Goal: Task Accomplishment & Management: Complete application form

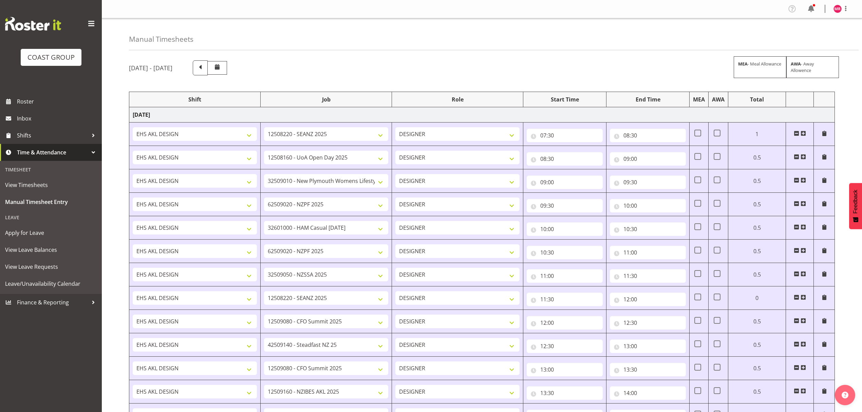
select select "1321"
select select "10251"
select select "1321"
select select "9993"
select select "1321"
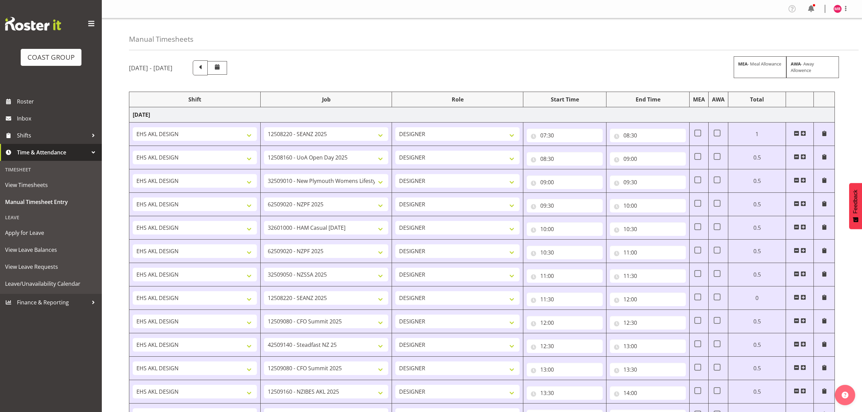
select select "8934"
select select "1321"
select select "9201"
select select "1321"
select select "10319"
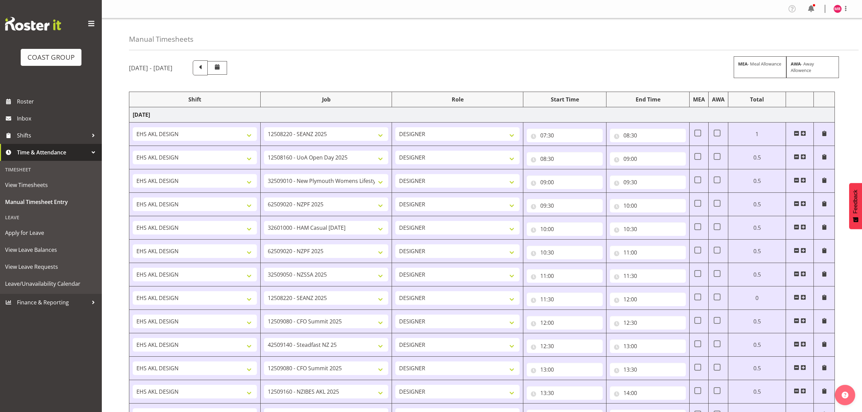
select select "1321"
select select "9201"
select select "1321"
select select "9321"
select select "1321"
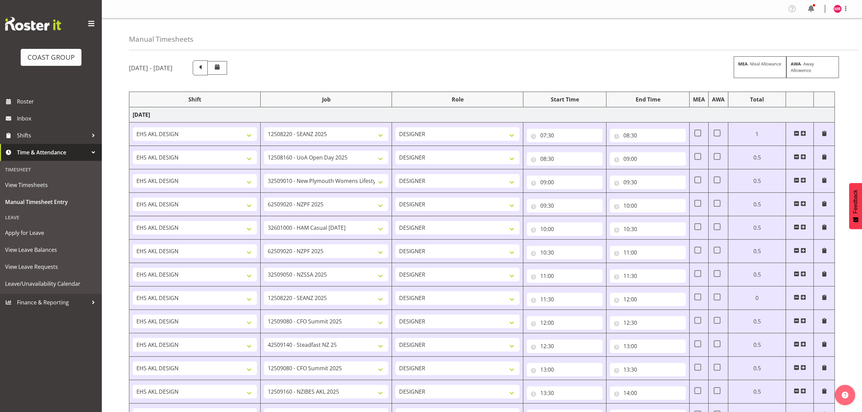
select select "10251"
select select "1321"
select select "9445"
select select "1321"
select select "10429"
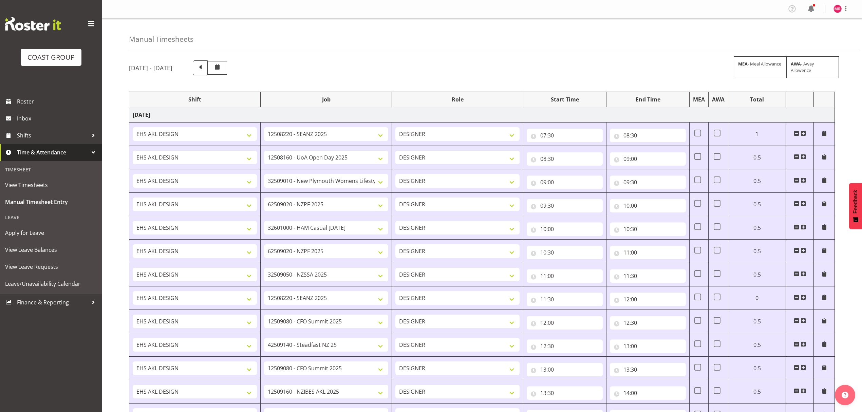
select select "1321"
select select "9445"
select select "1321"
select select "9816"
select select "1321"
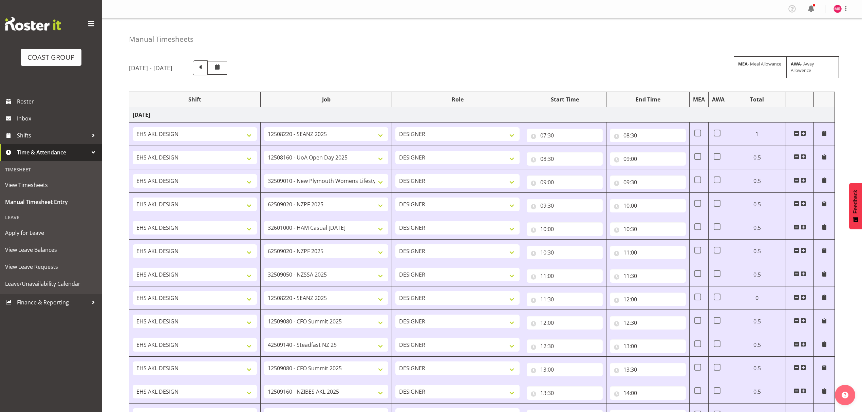
select select "10208"
select select "1321"
select select "9445"
select select "1321"
select select "9445"
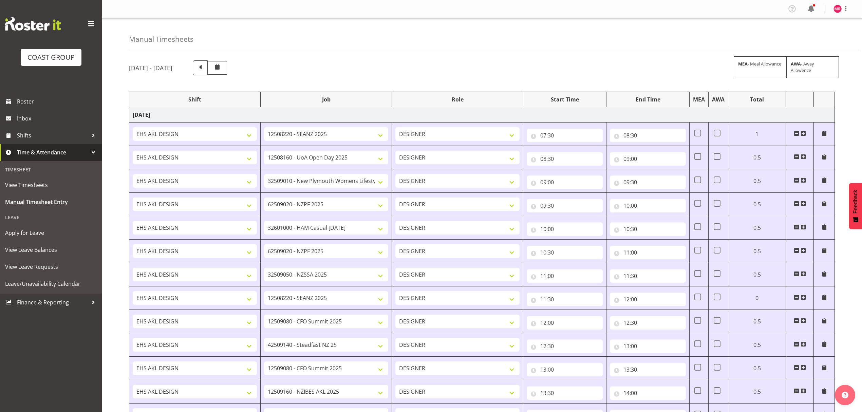
select select "1321"
select select "9201"
select select "1321"
select select "8963"
select select "1321"
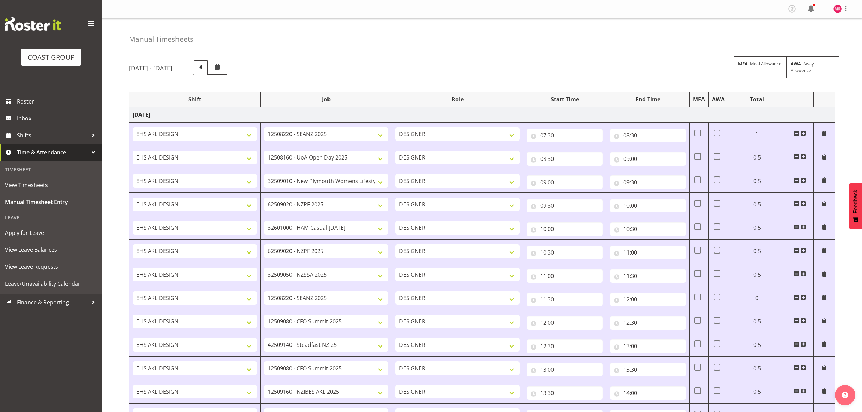
select select "9348"
select select "1321"
select select "9028"
select select "1321"
select select "9205"
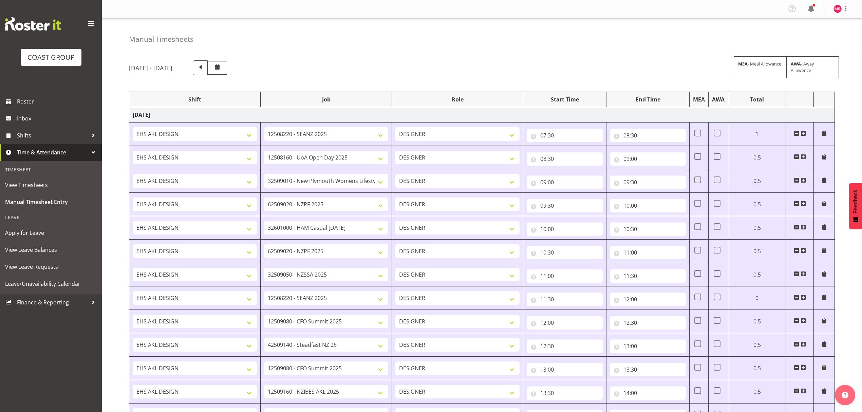
select select "1321"
select select "10313"
select select "1321"
select select "10539"
select select "1321"
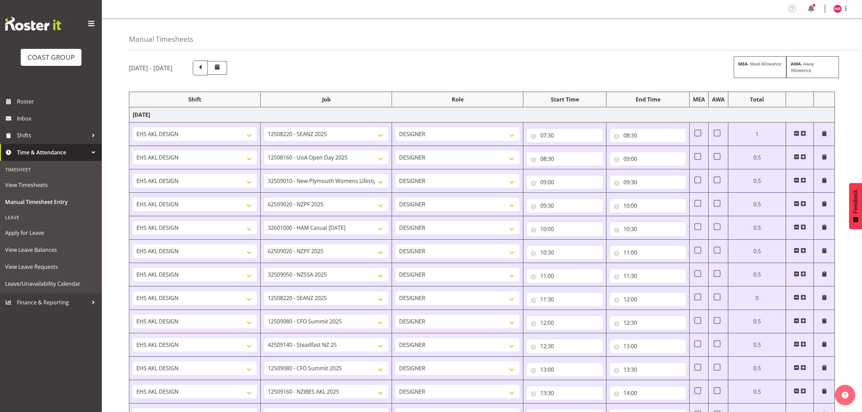
select select "9993"
select select "1321"
select select "8656"
select select "1321"
select select "10313"
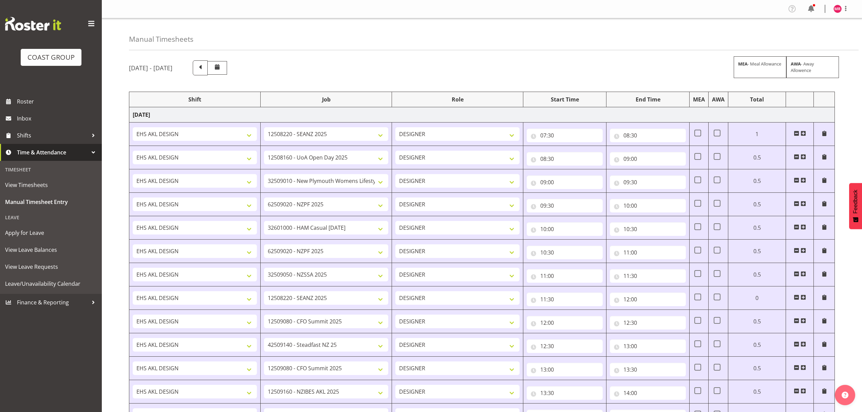
select select "1321"
select select "10539"
select select "1321"
select select "9205"
select select "1321"
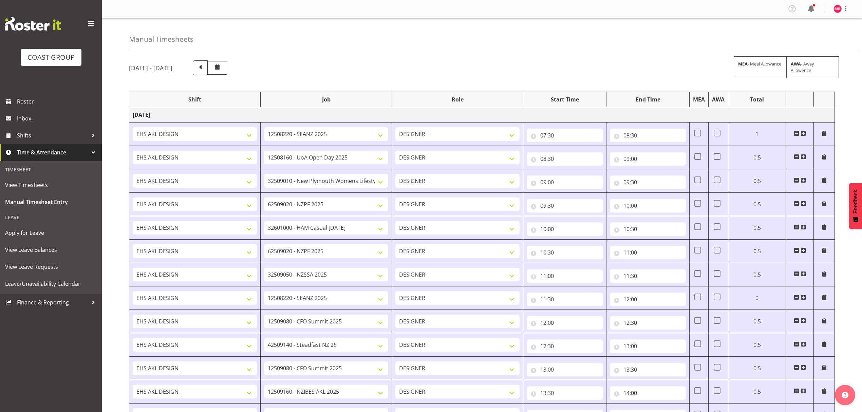
select select "9993"
select select "1321"
select select "10313"
select select "1321"
select select "8656"
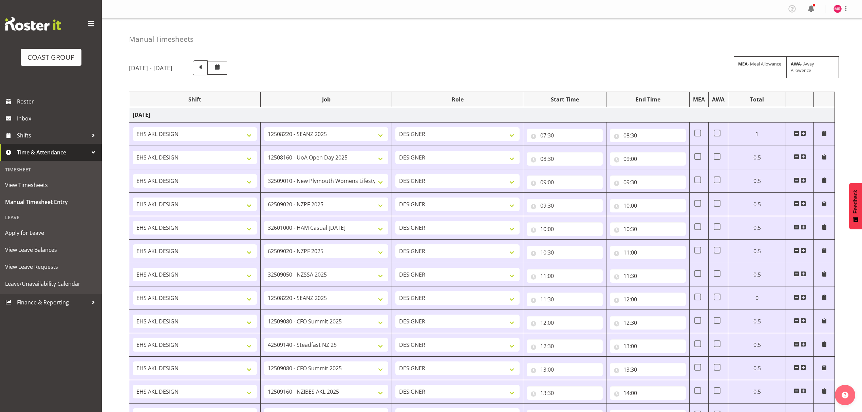
select select "1321"
select select "9445"
select select "1321"
select select "10387"
select select "1321"
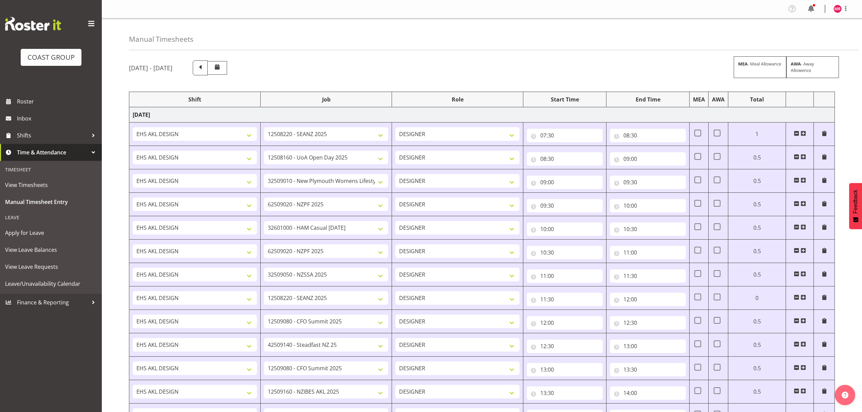
select select "9096"
select select "1321"
select select "10332"
select select "1321"
select select "9932"
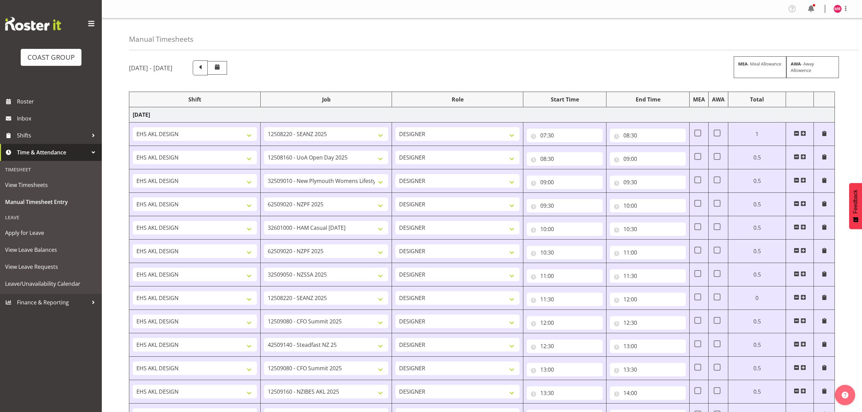
select select "1321"
select select "10332"
select select "1321"
select select "9797"
select select "1321"
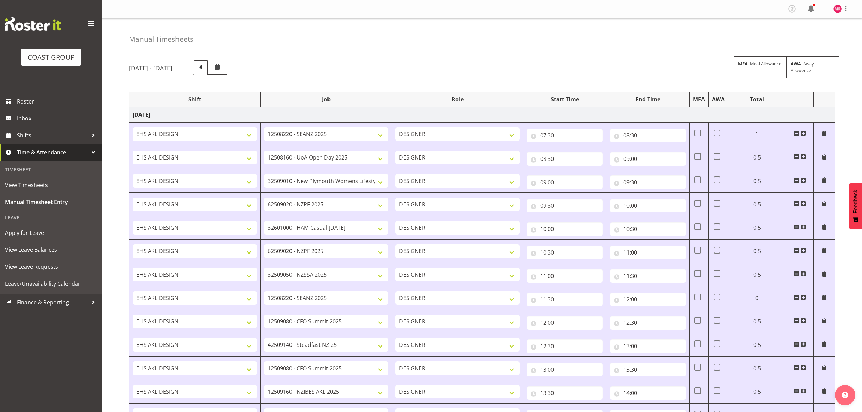
select select "10332"
select select "1321"
select select "8653"
select select "1321"
select select "9252"
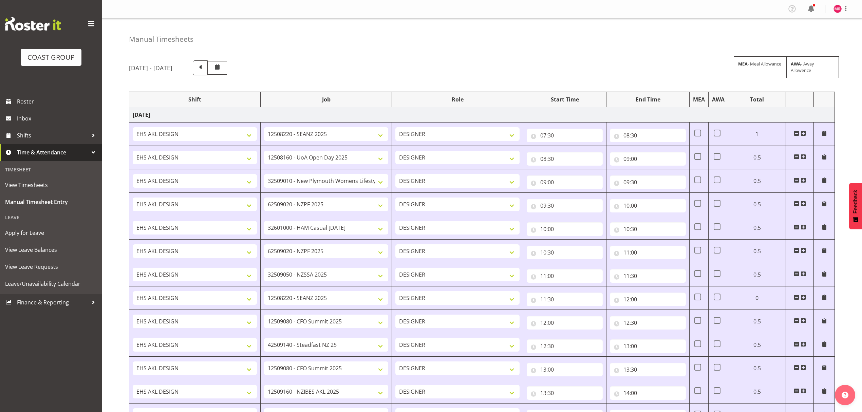
select select "1321"
select select "9445"
select select "1321"
select select "9235"
select select "1321"
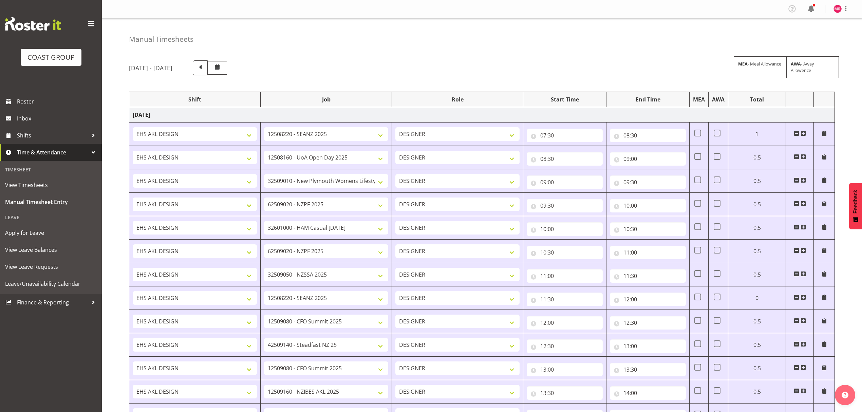
select select "9028"
select select "1321"
select select "9690"
select select "1321"
select select "9861"
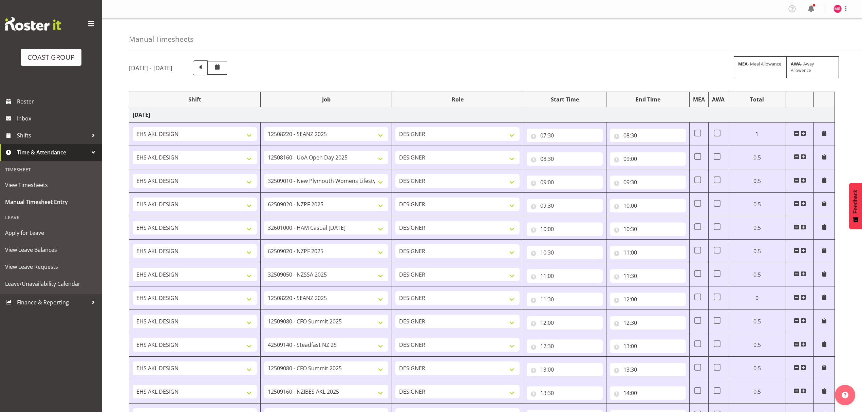
select select "1321"
select select "9452"
select select "1321"
select select "9028"
select select "1321"
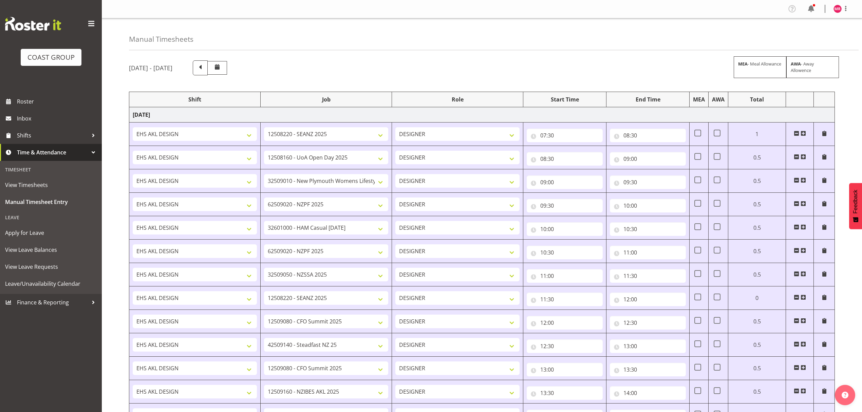
select select "10291"
select select "1321"
select select "9993"
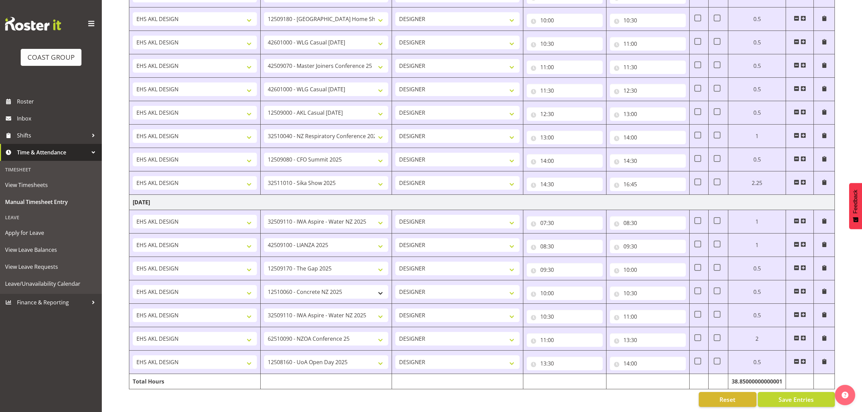
scroll to position [1048, 0]
drag, startPoint x: 802, startPoint y: 354, endPoint x: 130, endPoint y: 7, distance: 757.1
click at [802, 359] on span at bounding box center [803, 361] width 5 height 5
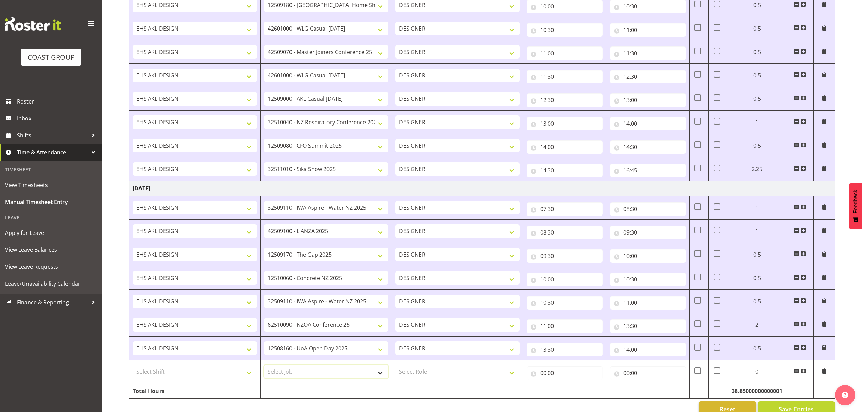
click at [325, 378] on select "Select Job 1 Carlton Events 1 [PERSON_NAME][GEOGRAPHIC_DATA] 1 [PERSON_NAME][GE…" at bounding box center [326, 372] width 124 height 14
select select "9028"
click at [264, 372] on select "Select Job 1 Carlton Events 1 [PERSON_NAME][GEOGRAPHIC_DATA] 1 [PERSON_NAME][GE…" at bounding box center [326, 372] width 124 height 14
click at [465, 374] on select "Select Role DESIGNER" at bounding box center [457, 372] width 124 height 14
select select "215"
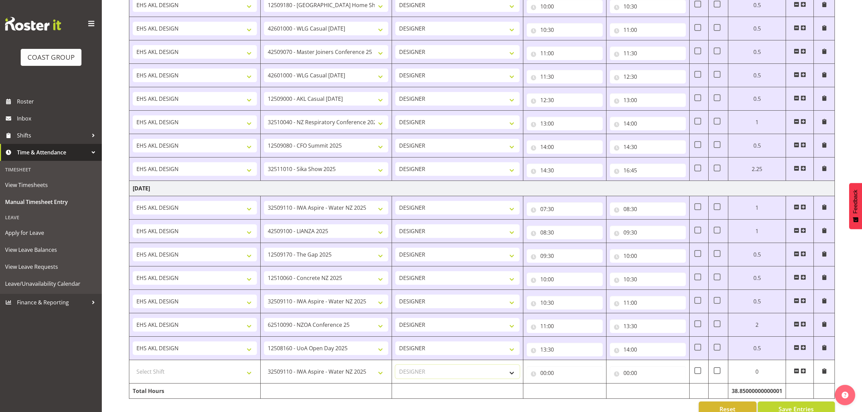
click at [395, 372] on select "Select Role DESIGNER" at bounding box center [457, 372] width 124 height 14
click at [236, 376] on select "Select Shift D+B @ [PERSON_NAME] D+B Build D+B Build NZACA D+B Build Tech Day […" at bounding box center [195, 372] width 124 height 14
select select "1321"
click at [133, 372] on select "Select Shift D+B @ [PERSON_NAME] D+B Build D+B Build NZACA D+B Build Tech Day […" at bounding box center [195, 372] width 124 height 14
click at [559, 377] on input "00:00" at bounding box center [565, 373] width 76 height 14
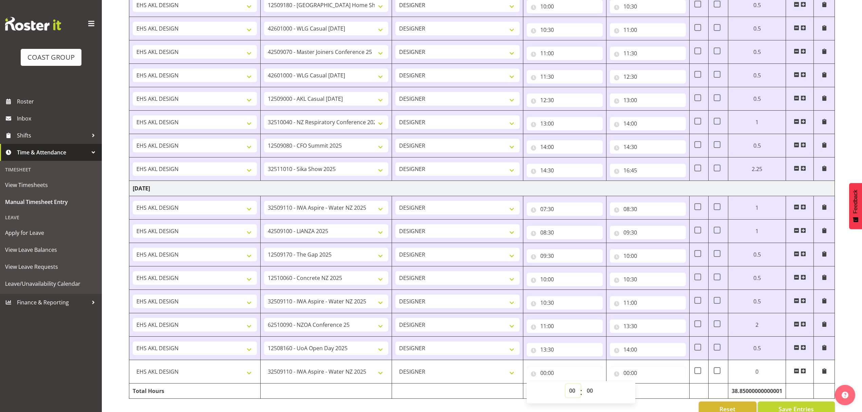
click at [568, 394] on select "00 01 02 03 04 05 06 07 08 09 10 11 12 13 14 15 16 17 18 19 20 21 22 23" at bounding box center [572, 391] width 15 height 14
click at [638, 377] on input "00:00" at bounding box center [648, 373] width 76 height 14
type input "12:00"
click at [654, 394] on select "00 01 02 03 04 05 06 07 08 09 10 11 12 13 14 15 16 17 18 19 20 21 22 23" at bounding box center [656, 391] width 15 height 14
select select "20"
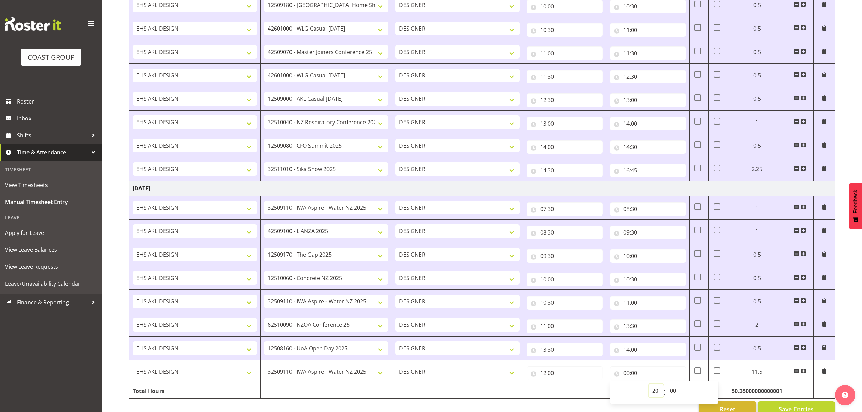
click at [649, 391] on select "00 01 02 03 04 05 06 07 08 09 10 11 12 13 14 15 16 17 18 19 20 21 22 23" at bounding box center [656, 391] width 15 height 14
type input "20:00"
click at [654, 397] on select "00 01 02 03 04 05 06 07 08 09 10 11 12 13 14 15 16 17 18 19 20 21 22 23" at bounding box center [656, 391] width 15 height 14
click at [564, 380] on input "12:00" at bounding box center [565, 373] width 76 height 14
click at [569, 395] on select "00 01 02 03 04 05 06 07 08 09 10 11 12 13 14 15 16 17 18 19 20 21 22 23" at bounding box center [572, 391] width 15 height 14
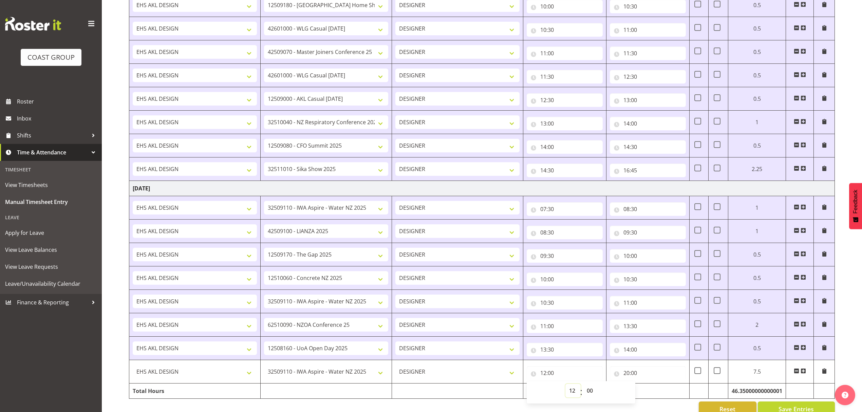
select select "14"
click at [565, 391] on select "00 01 02 03 04 05 06 07 08 09 10 11 12 13 14 15 16 17 18 19 20 21 22 23" at bounding box center [572, 391] width 15 height 14
type input "14:00"
click at [636, 377] on input "20:00" at bounding box center [648, 373] width 76 height 14
click at [653, 397] on select "00 01 02 03 04 05 06 07 08 09 10 11 12 13 14 15 16 17 18 19 20 21 22 23" at bounding box center [656, 391] width 15 height 14
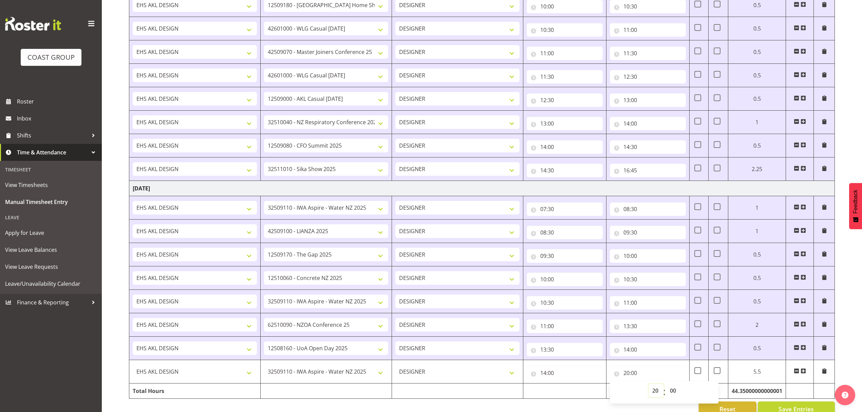
select select "15"
click at [649, 391] on select "00 01 02 03 04 05 06 07 08 09 10 11 12 13 14 15 16 17 18 19 20 21 22 23" at bounding box center [656, 391] width 15 height 14
type input "15:00"
click at [672, 395] on select "00 01 02 03 04 05 06 07 08 09 10 11 12 13 14 15 16 17 18 19 20 21 22 23 24 25 2…" at bounding box center [673, 391] width 15 height 14
select select "15"
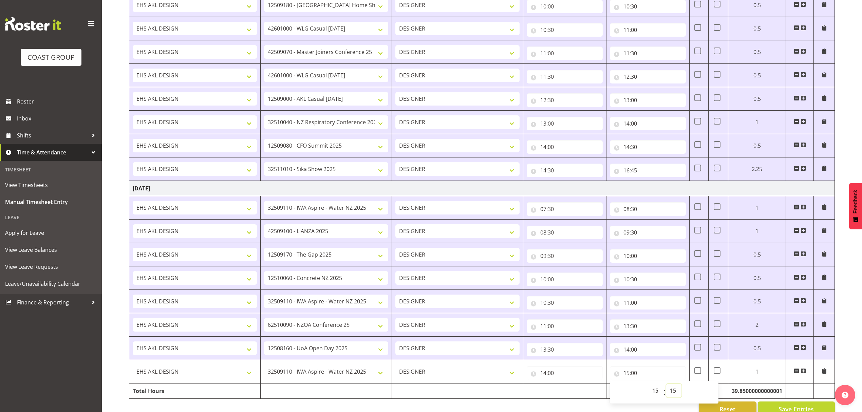
click at [666, 391] on select "00 01 02 03 04 05 06 07 08 09 10 11 12 13 14 15 16 17 18 19 20 21 22 23 24 25 2…" at bounding box center [673, 391] width 15 height 14
type input "15:15"
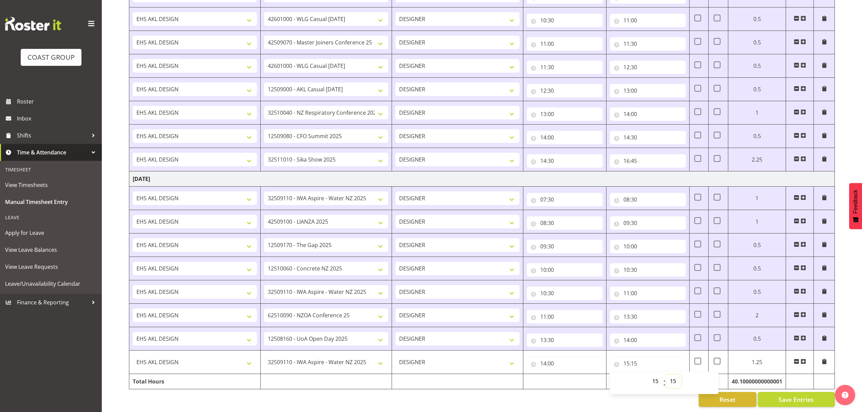
scroll to position [1072, 0]
click at [774, 392] on button "Save Entries" at bounding box center [796, 399] width 77 height 15
